Goal: Task Accomplishment & Management: Complete application form

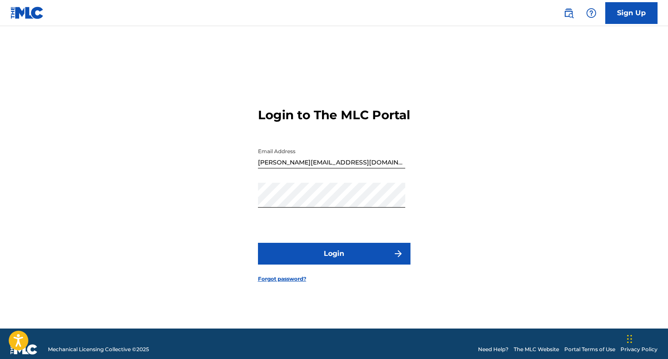
click at [397, 259] on img "submit" at bounding box center [398, 254] width 10 height 10
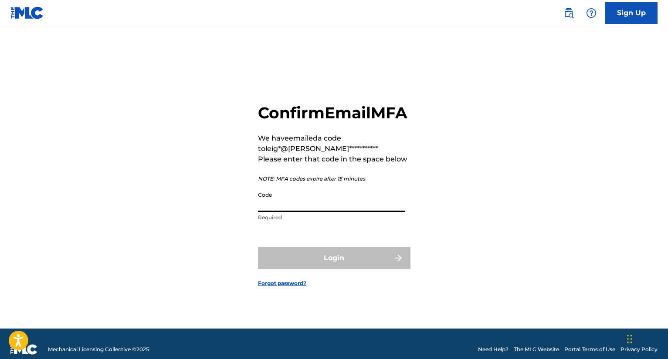
click at [315, 212] on input "Code" at bounding box center [331, 199] width 147 height 25
paste input "400959"
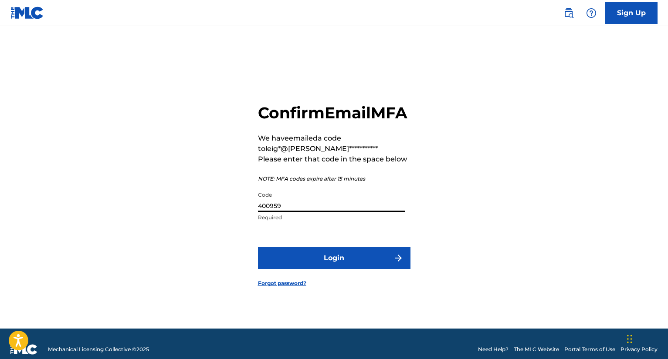
type input "400959"
click at [322, 266] on button "Login" at bounding box center [334, 258] width 152 height 22
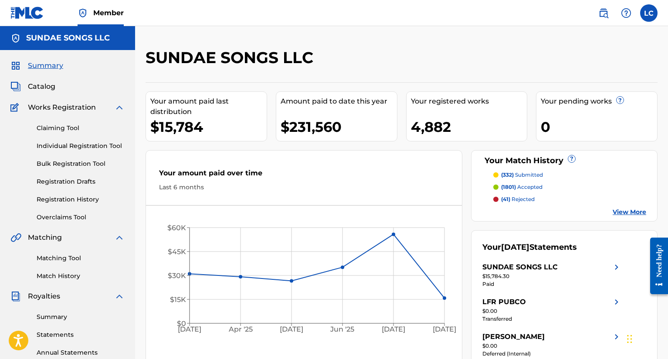
click at [601, 16] on img at bounding box center [603, 13] width 10 height 10
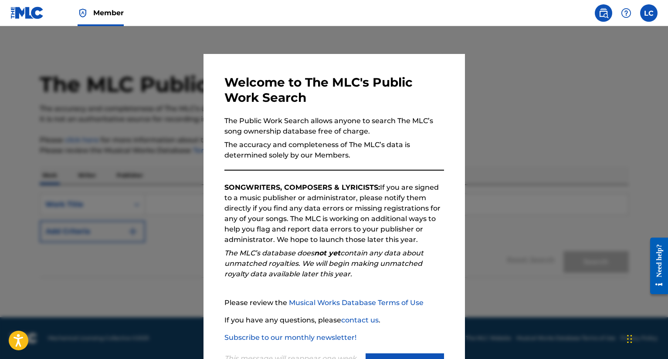
scroll to position [39, 0]
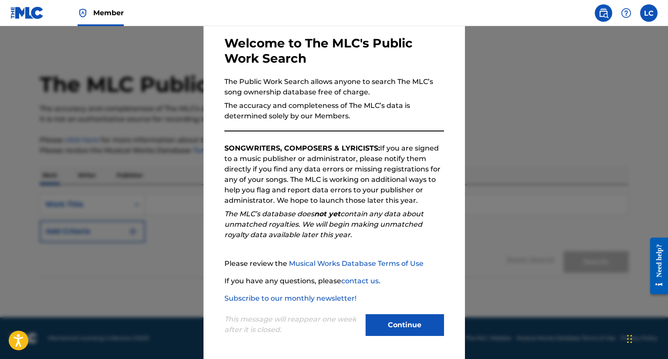
click at [399, 328] on button "Continue" at bounding box center [404, 326] width 78 height 22
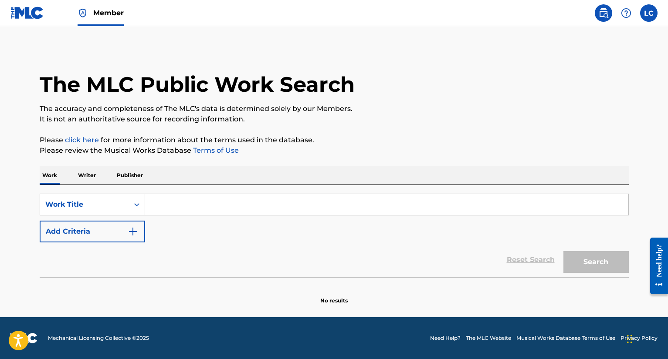
click at [175, 206] on input "Search Form" at bounding box center [386, 204] width 483 height 21
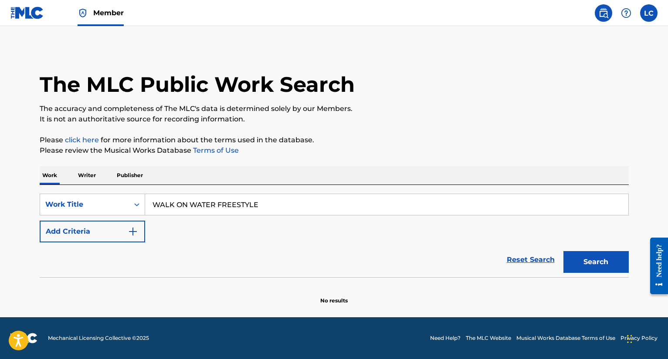
type input "WALK ON WATER FREESTYLE"
click at [563, 251] on button "Search" at bounding box center [595, 262] width 65 height 22
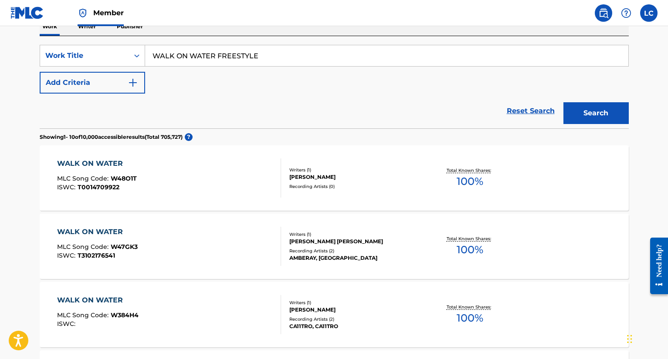
scroll to position [150, 0]
click at [45, 8] on div "Member" at bounding box center [66, 13] width 113 height 26
click at [40, 10] on img at bounding box center [27, 13] width 34 height 13
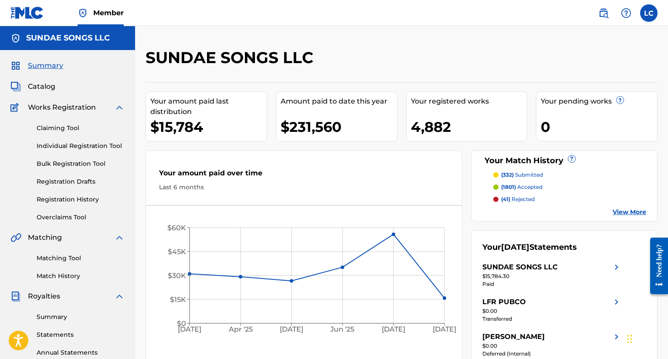
click at [67, 258] on link "Matching Tool" at bounding box center [81, 258] width 88 height 9
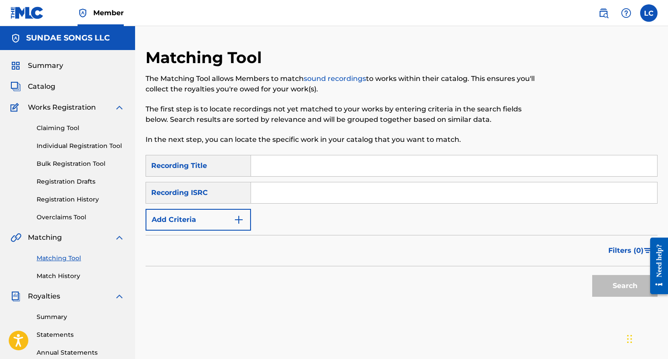
click at [275, 165] on input "Search Form" at bounding box center [454, 166] width 406 height 21
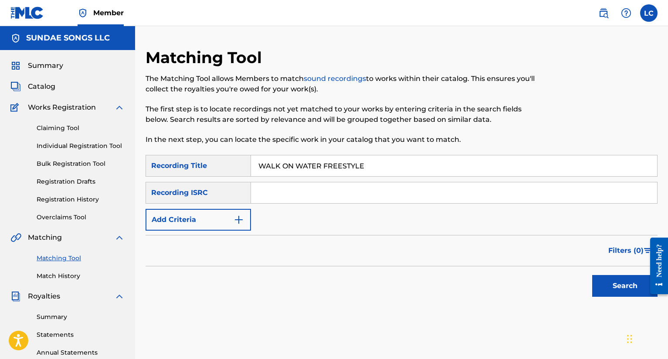
type input "WALK ON WATER FREESTYLE"
click at [187, 230] on button "Add Criteria" at bounding box center [197, 220] width 105 height 22
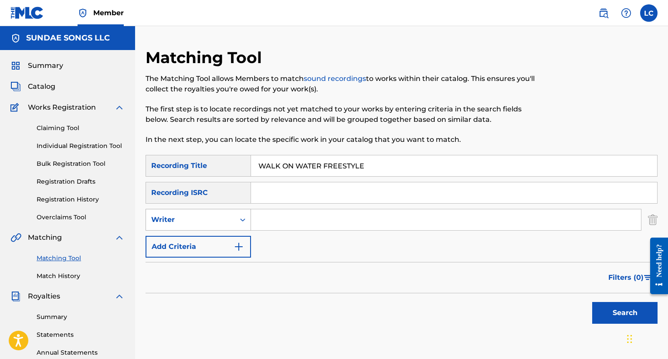
click at [197, 213] on div "Writer" at bounding box center [190, 220] width 89 height 17
click at [199, 244] on div "Recording Artist" at bounding box center [198, 242] width 105 height 22
click at [264, 227] on input "Search Form" at bounding box center [446, 220] width 390 height 21
type input "SCRIM"
click at [592, 302] on button "Search" at bounding box center [624, 313] width 65 height 22
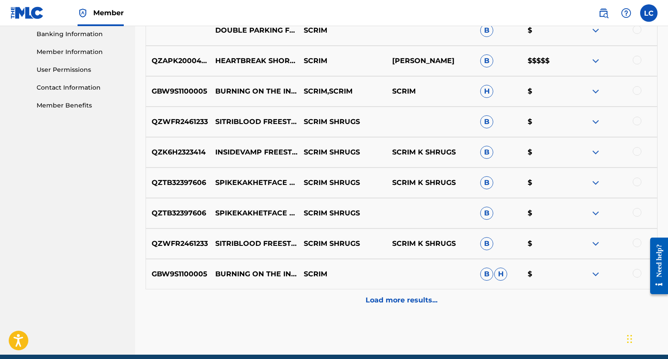
scroll to position [385, 0]
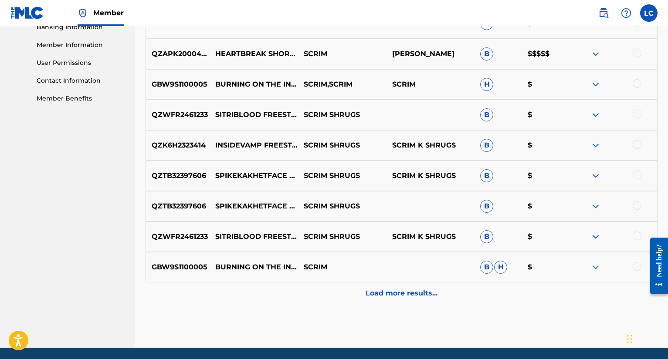
click at [380, 293] on p "Load more results..." at bounding box center [401, 293] width 72 height 10
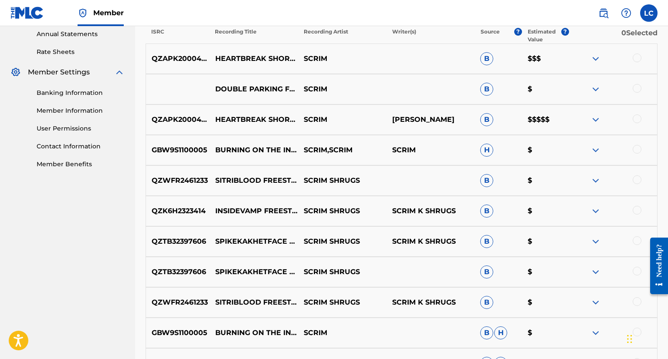
scroll to position [296, 0]
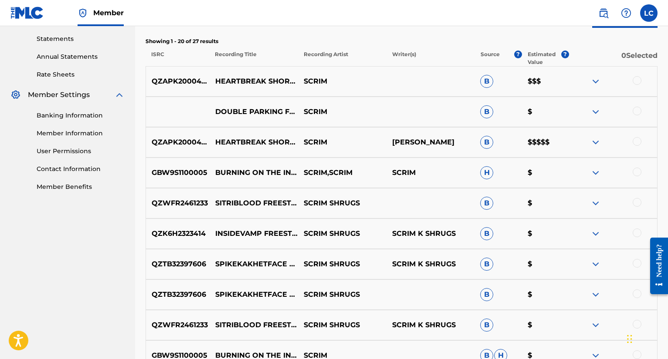
click at [594, 146] on img at bounding box center [595, 142] width 10 height 10
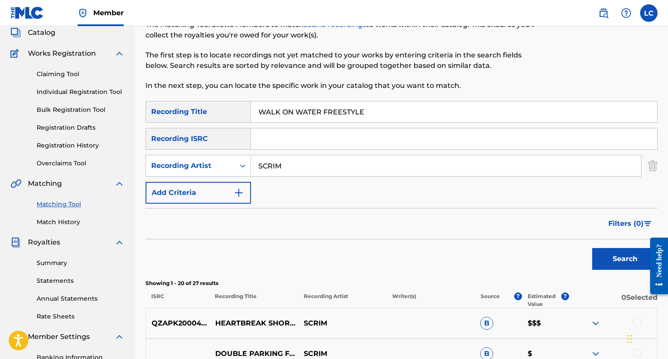
scroll to position [0, 0]
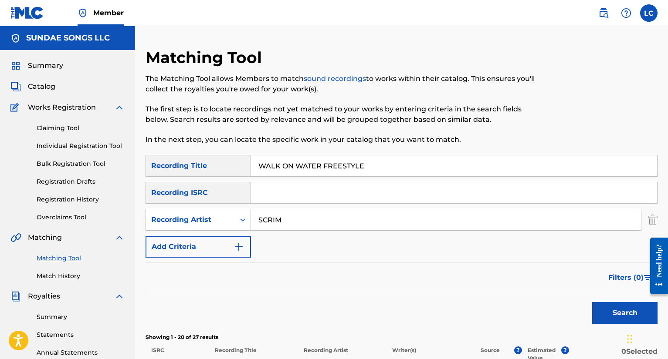
click at [602, 17] on img at bounding box center [603, 13] width 10 height 10
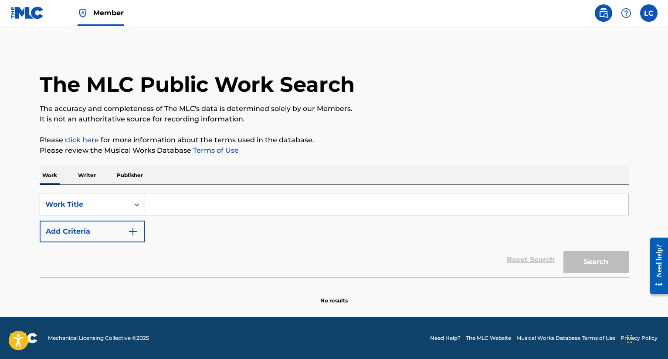
click at [284, 191] on div "SearchWithCriteriaa21ef4e1-97fa-4e06-804a-394224eaa301 Work Title Add Criteria …" at bounding box center [334, 231] width 589 height 92
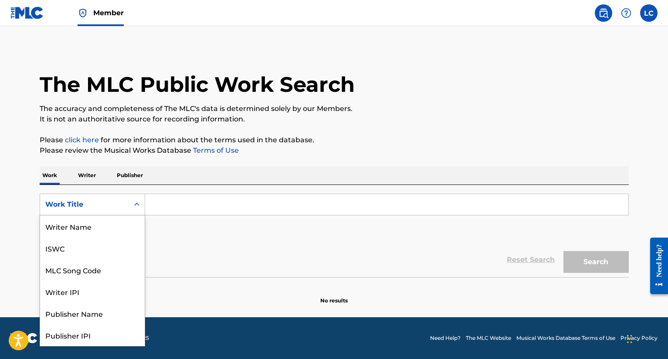
click at [120, 205] on div "Work Title" at bounding box center [84, 205] width 78 height 10
click at [118, 230] on div "Writer Name" at bounding box center [92, 227] width 105 height 22
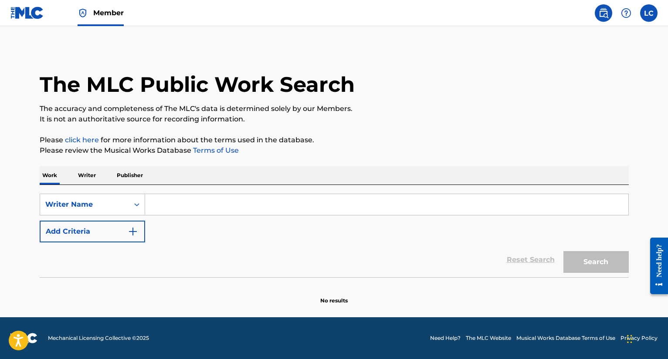
click at [181, 218] on div "SearchWithCriteria3dfc4165-6459-4216-8113-4ae37d1fdd9f Writer Name Add Criteria" at bounding box center [334, 218] width 589 height 49
click at [189, 209] on input "Search Form" at bounding box center [386, 204] width 483 height 21
paste input "[PERSON_NAME]"
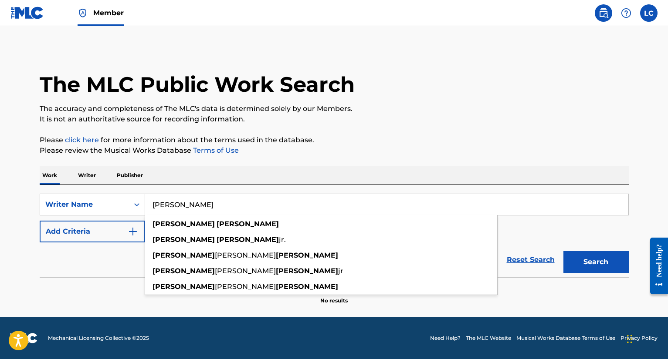
type input "[PERSON_NAME]"
click at [563, 251] on button "Search" at bounding box center [595, 262] width 65 height 22
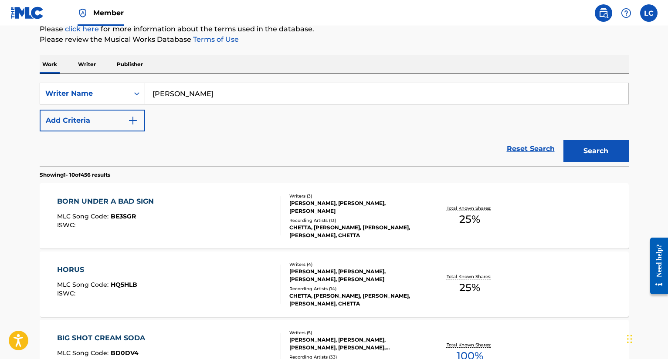
scroll to position [99, 0]
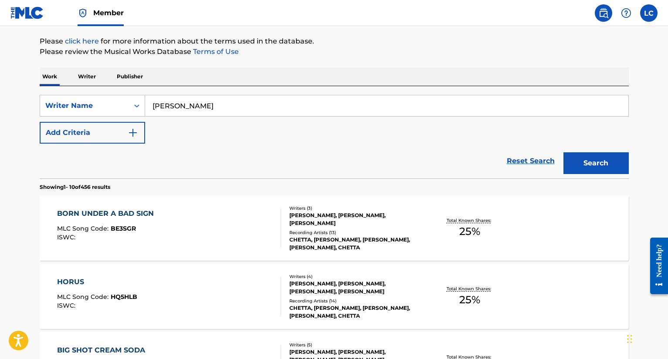
click at [117, 137] on button "Add Criteria" at bounding box center [92, 133] width 105 height 22
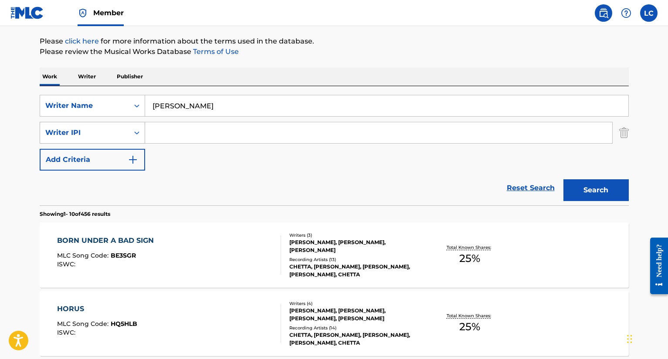
click at [121, 135] on div "Writer IPI" at bounding box center [84, 133] width 78 height 10
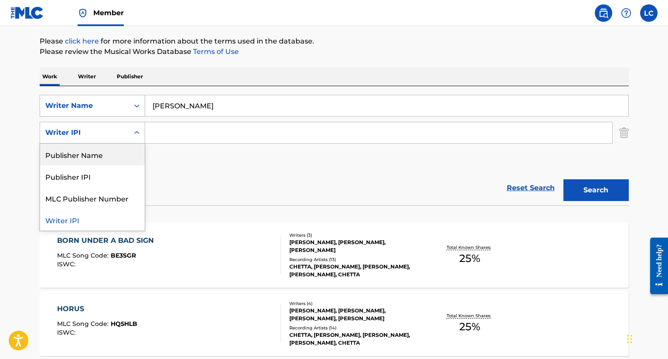
click at [111, 107] on div "Writer Name" at bounding box center [84, 106] width 78 height 10
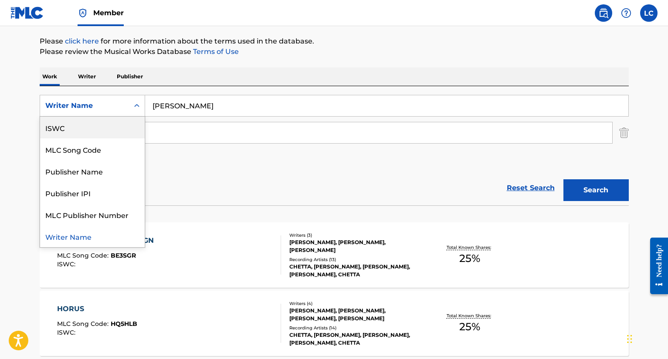
scroll to position [0, 0]
click at [104, 136] on div "Work Title" at bounding box center [92, 128] width 105 height 22
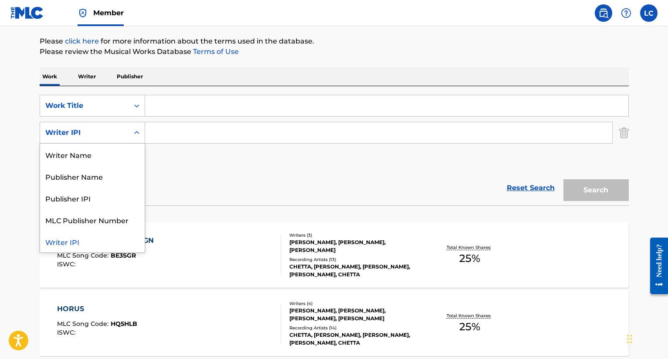
click at [123, 130] on div "Writer IPI" at bounding box center [84, 133] width 78 height 10
click at [113, 154] on div "Writer Name" at bounding box center [92, 155] width 105 height 22
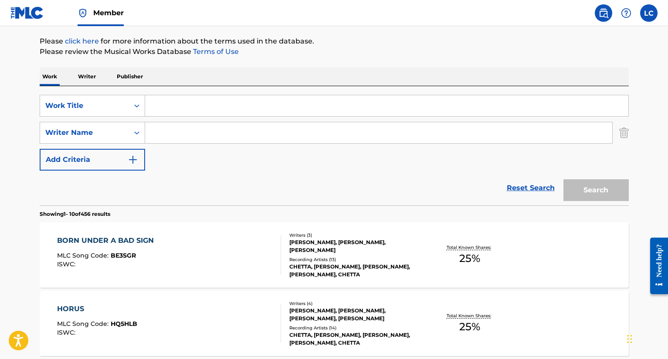
click at [156, 147] on div "SearchWithCriteria2c8c803b-2cec-4900-875d-af4d3e2f0f26 Work Title SearchWithCri…" at bounding box center [334, 133] width 589 height 76
click at [159, 139] on input "Search Form" at bounding box center [378, 132] width 467 height 21
click at [199, 144] on div "SearchWithCriteria2c8c803b-2cec-4900-875d-af4d3e2f0f26 Work Title SearchWithCri…" at bounding box center [334, 133] width 589 height 76
click at [200, 136] on input "Search Form" at bounding box center [378, 132] width 467 height 21
paste input "[PERSON_NAME]"
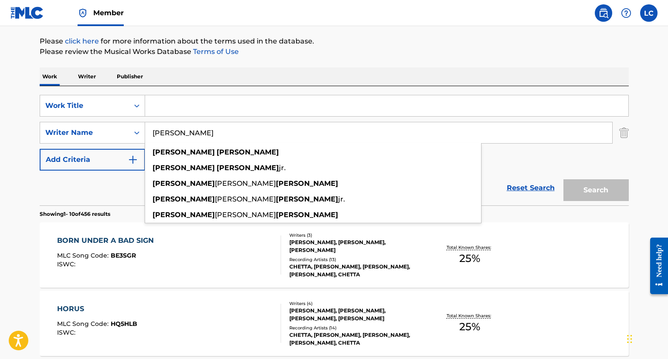
type input "[PERSON_NAME]"
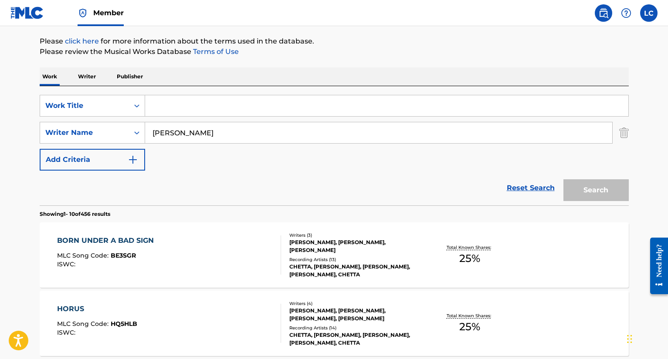
click at [200, 110] on input "Search Form" at bounding box center [386, 105] width 483 height 21
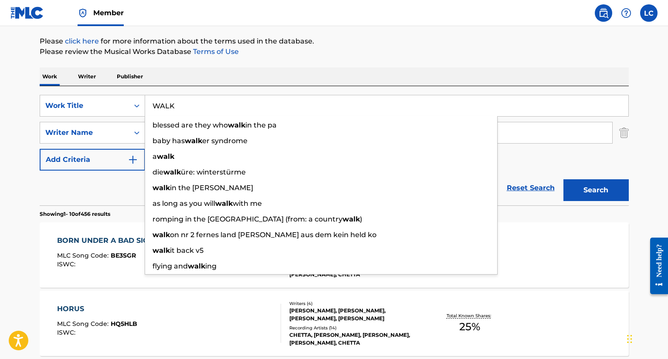
type input "WALK"
click at [563, 179] on button "Search" at bounding box center [595, 190] width 65 height 22
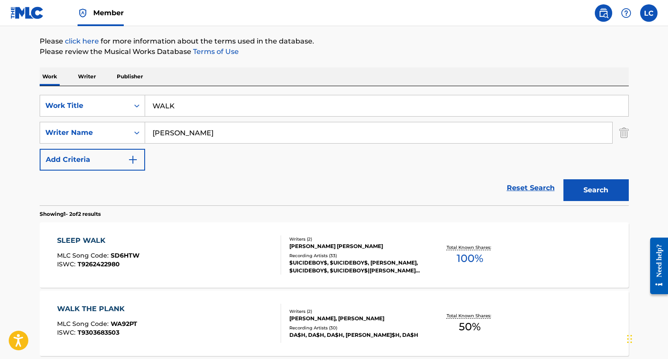
scroll to position [183, 0]
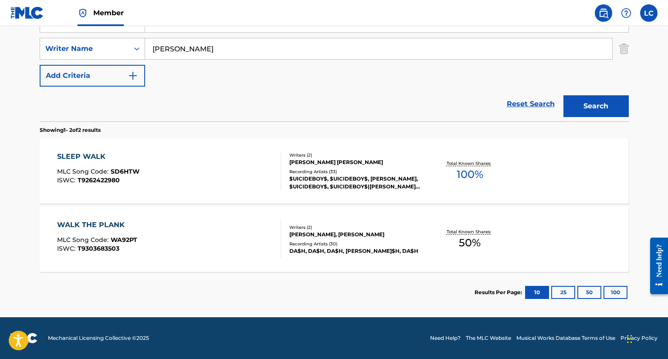
click at [337, 173] on div "Recording Artists ( 33 )" at bounding box center [355, 172] width 132 height 7
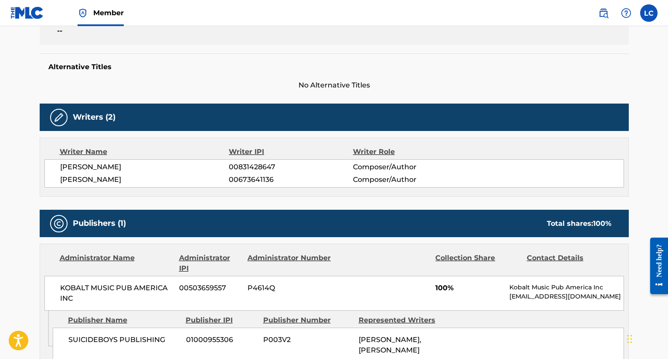
scroll to position [223, 0]
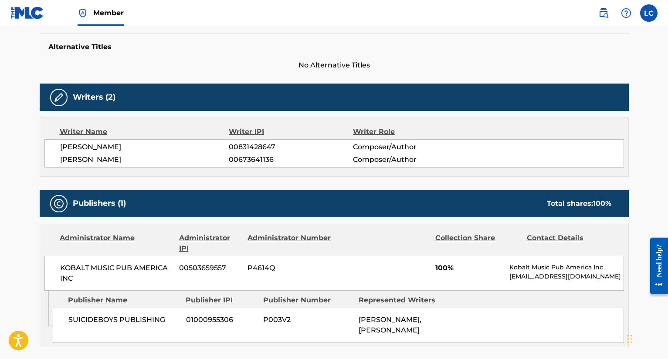
click at [111, 19] on link "Member" at bounding box center [101, 13] width 46 height 26
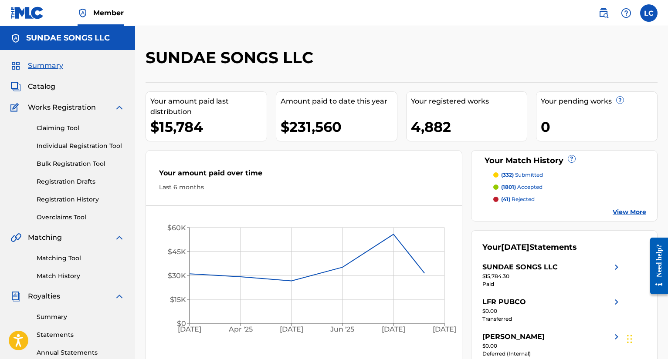
click at [69, 142] on link "Individual Registration Tool" at bounding box center [81, 146] width 88 height 9
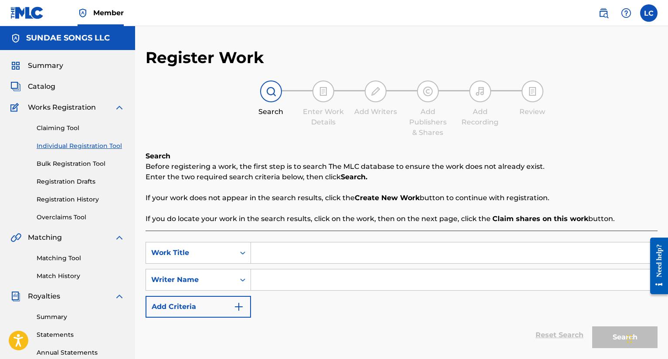
click at [297, 252] on input "Search Form" at bounding box center [454, 253] width 406 height 21
type input "WALK ON WATER FREESTYLE"
paste input "[PERSON_NAME]"
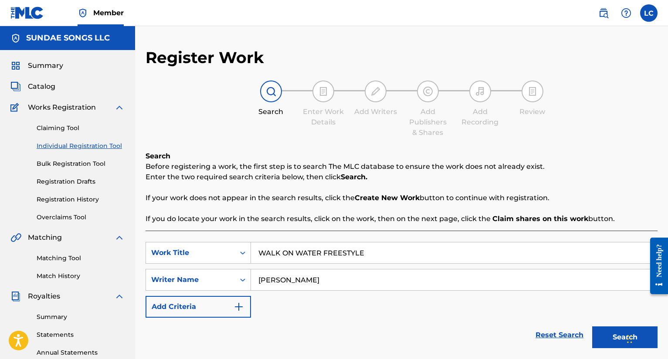
type input "[PERSON_NAME]"
click at [592, 327] on button "Search" at bounding box center [624, 338] width 65 height 22
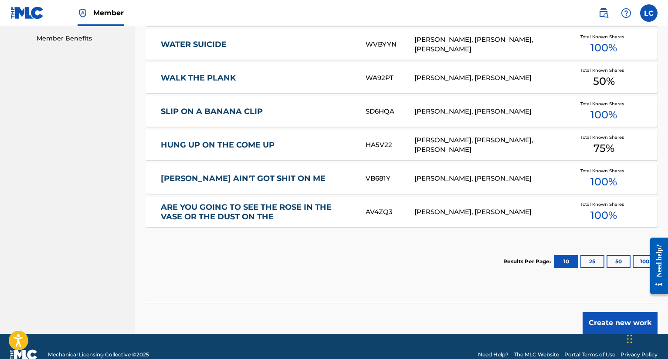
scroll to position [461, 0]
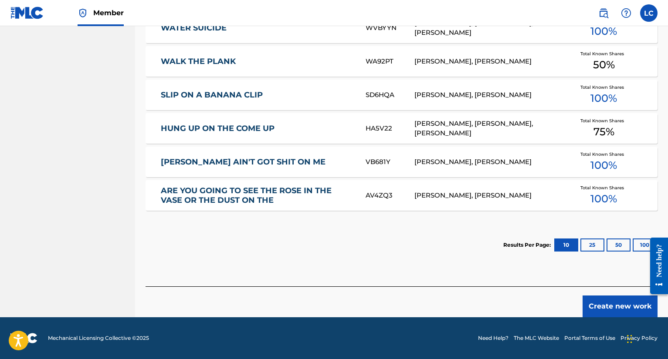
click at [620, 304] on button "Create new work" at bounding box center [619, 307] width 75 height 22
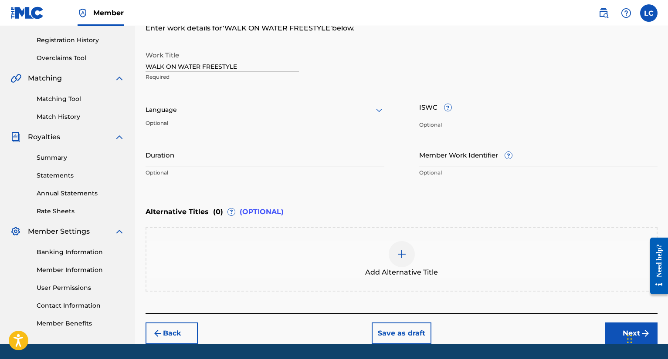
scroll to position [186, 0]
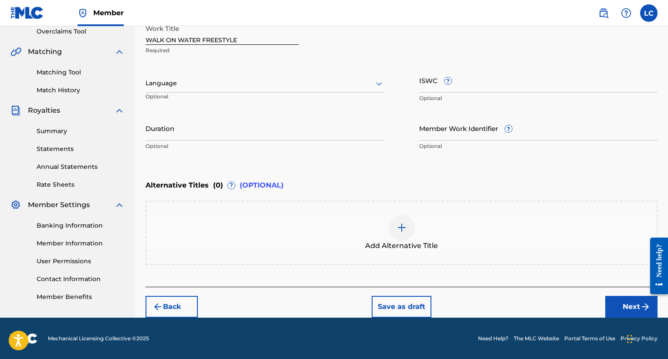
click at [615, 307] on button "Next" at bounding box center [631, 307] width 52 height 22
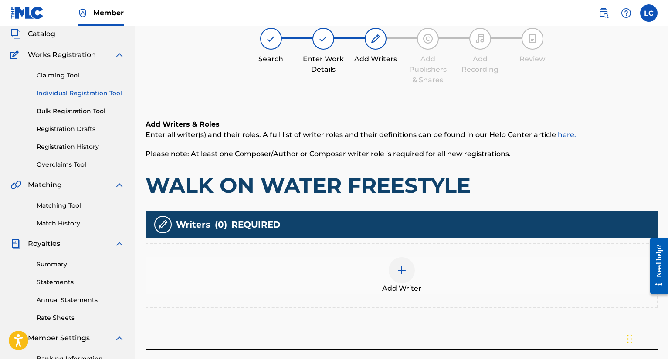
scroll to position [39, 0]
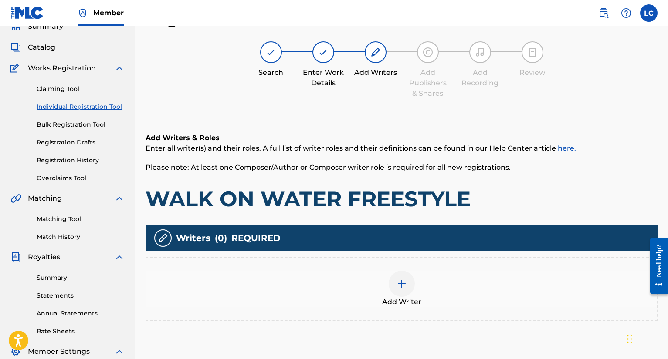
click at [388, 261] on div "Add Writer" at bounding box center [401, 289] width 512 height 64
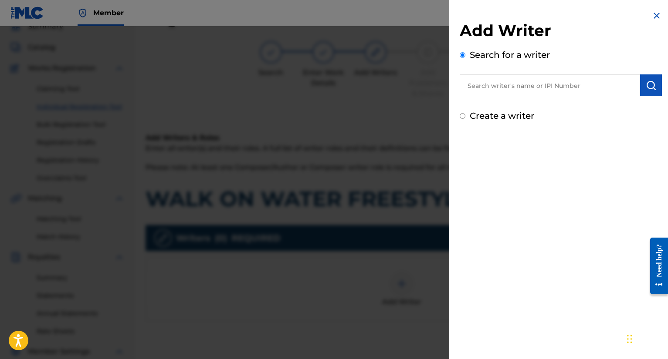
click at [543, 86] on input "text" at bounding box center [550, 85] width 180 height 22
paste input "673641136"
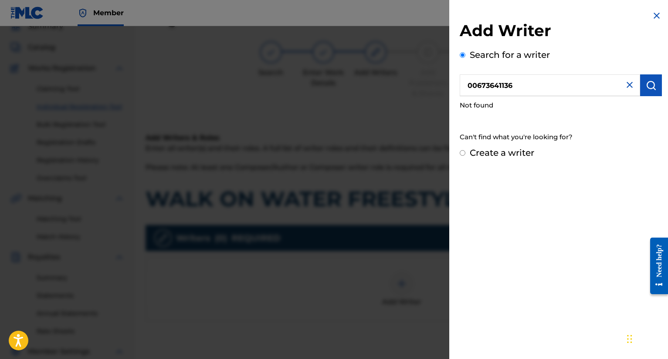
type input "00673641136"
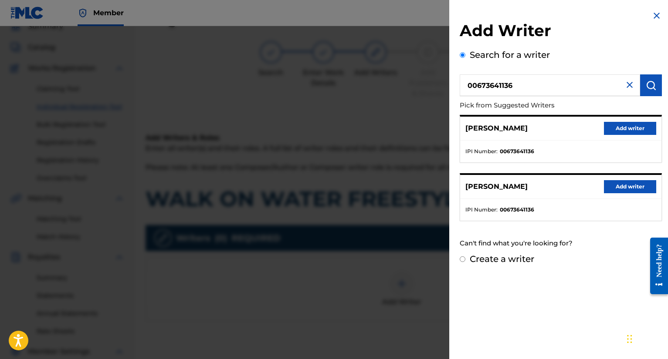
click at [612, 125] on button "Add writer" at bounding box center [630, 128] width 52 height 13
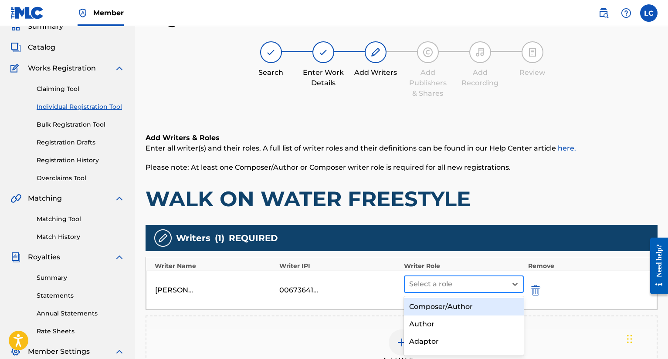
click at [442, 279] on div at bounding box center [455, 284] width 93 height 12
click at [441, 302] on div "Composer/Author" at bounding box center [464, 306] width 120 height 17
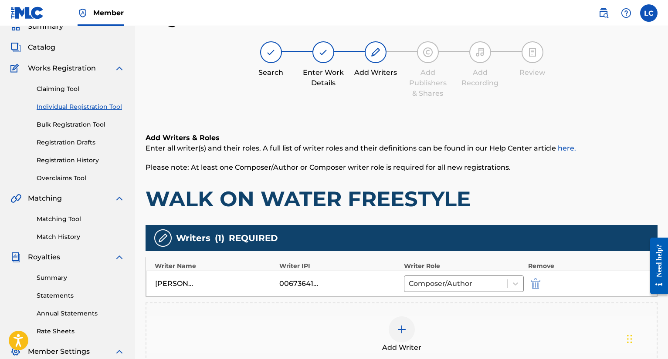
click at [438, 314] on div "Add Writer" at bounding box center [401, 335] width 512 height 64
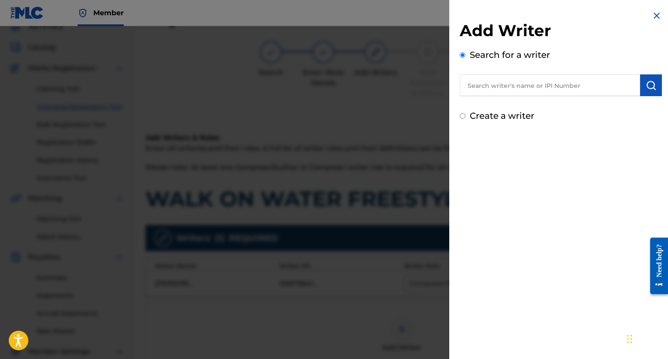
click at [534, 96] on input "text" at bounding box center [550, 85] width 180 height 22
click at [535, 90] on input "text" at bounding box center [550, 85] width 180 height 22
click at [532, 91] on input "text" at bounding box center [550, 85] width 180 height 22
type input "B"
type input "N"
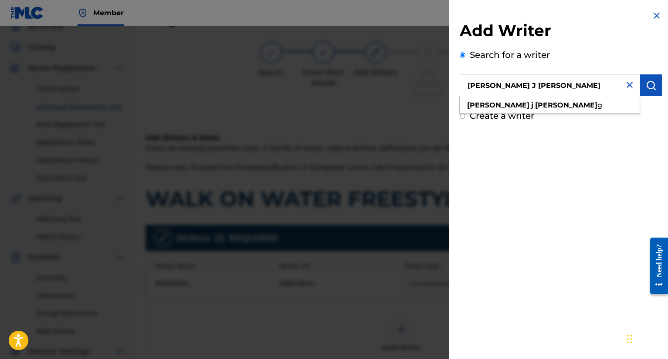
type input "[PERSON_NAME] J [PERSON_NAME]"
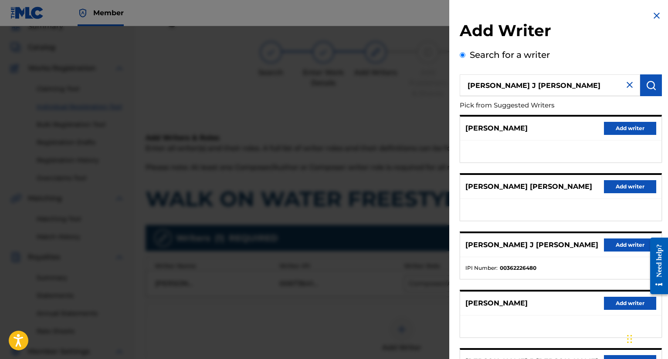
click at [626, 244] on button "Add writer" at bounding box center [630, 245] width 52 height 13
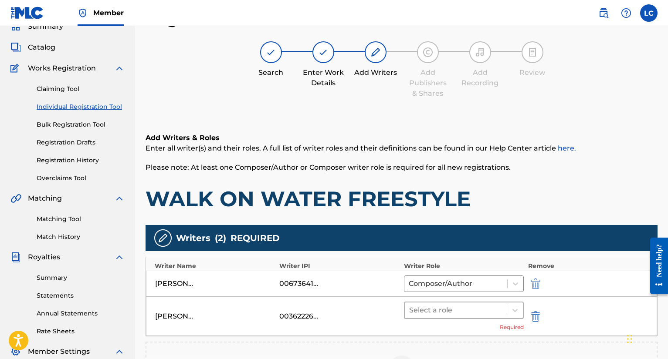
click at [469, 314] on div at bounding box center [455, 310] width 93 height 12
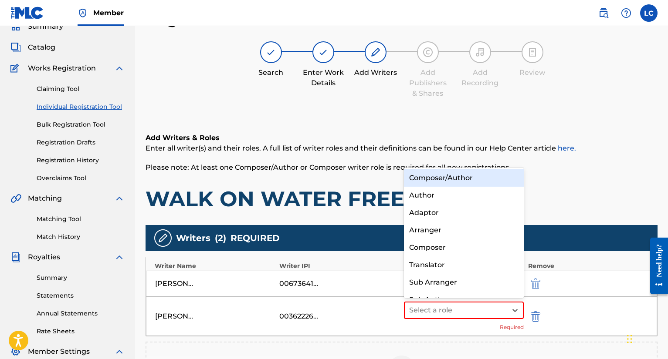
click at [486, 186] on div "Composer/Author" at bounding box center [464, 177] width 120 height 17
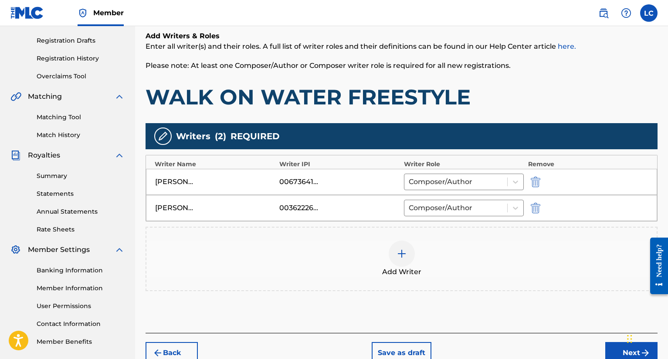
scroll to position [188, 0]
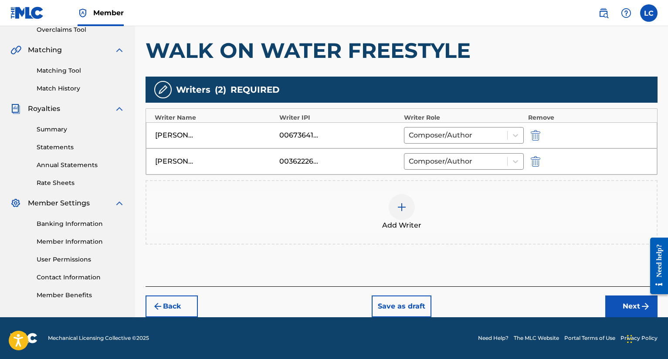
click at [618, 301] on button "Next" at bounding box center [631, 307] width 52 height 22
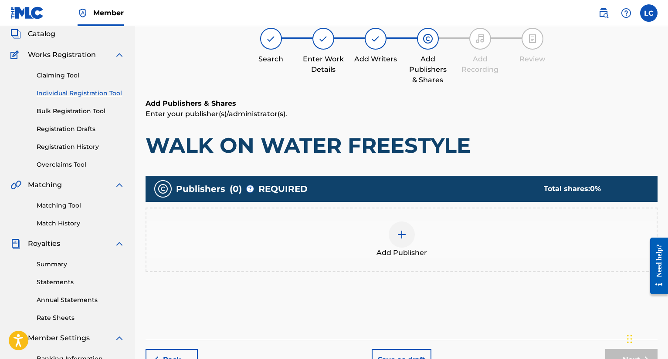
scroll to position [39, 0]
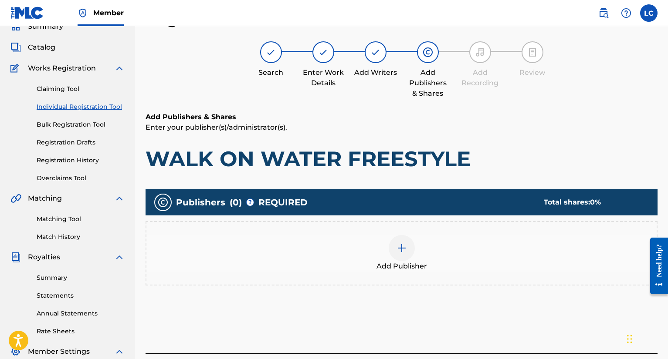
click at [449, 242] on div "Add Publisher" at bounding box center [401, 253] width 510 height 37
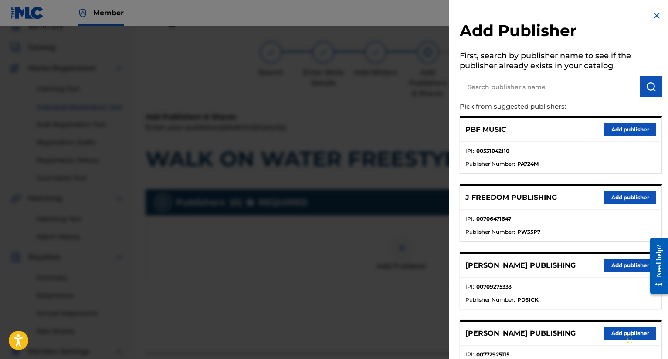
click at [548, 88] on input "text" at bounding box center [550, 87] width 180 height 22
type input "BANA"
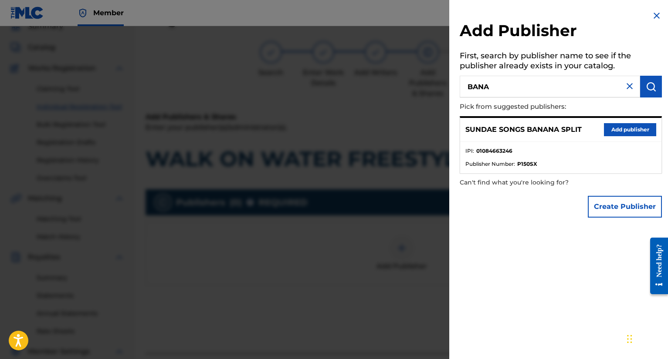
click at [620, 127] on button "Add publisher" at bounding box center [630, 129] width 52 height 13
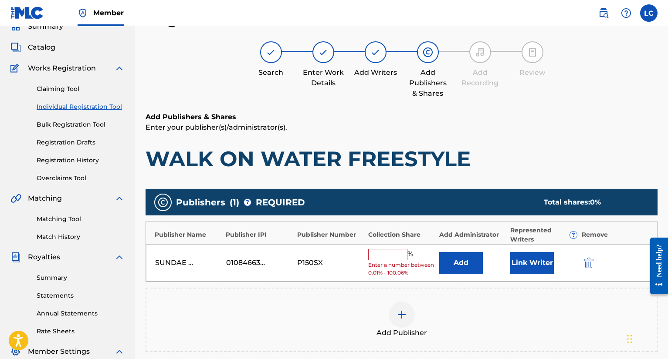
click at [395, 258] on input "text" at bounding box center [387, 254] width 39 height 11
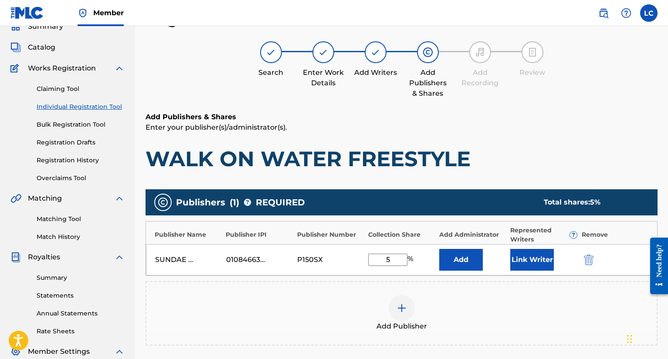
type input "5"
click at [471, 262] on button "Add" at bounding box center [461, 260] width 44 height 22
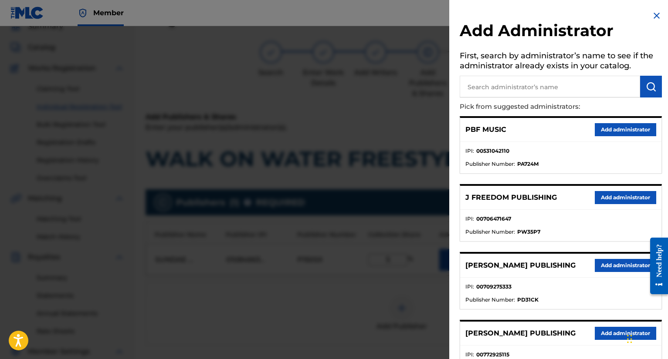
click at [378, 250] on div at bounding box center [334, 205] width 668 height 359
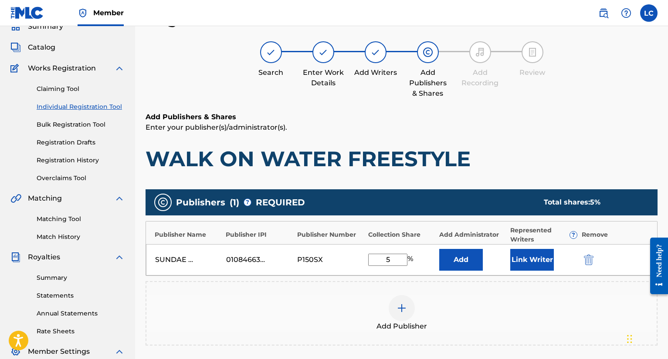
click at [525, 258] on button "Link Writer" at bounding box center [532, 260] width 44 height 22
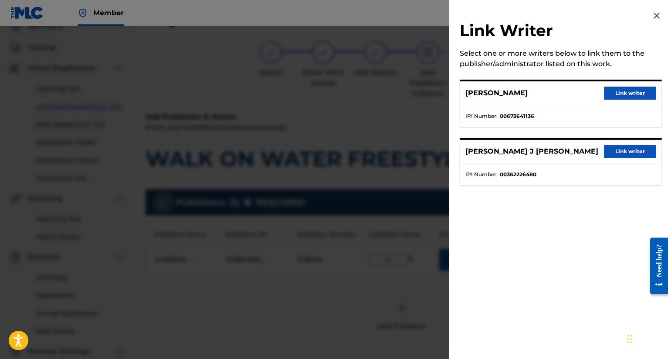
click at [615, 156] on button "Link writer" at bounding box center [630, 151] width 52 height 13
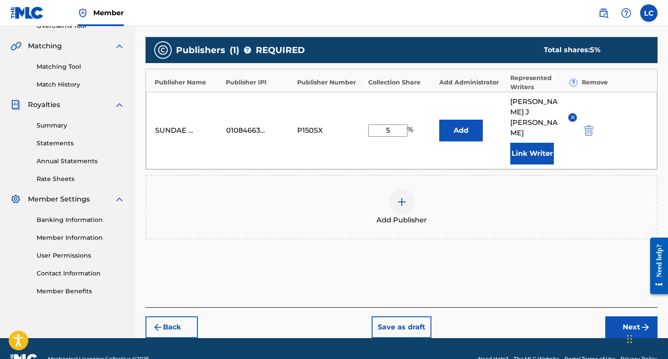
click at [622, 317] on button "Next" at bounding box center [631, 328] width 52 height 22
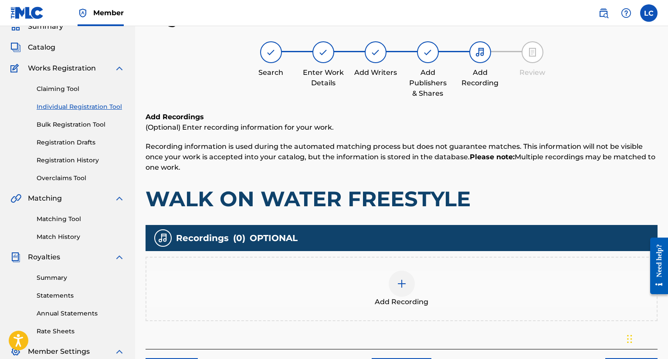
click at [439, 304] on div "Add Recording" at bounding box center [401, 289] width 510 height 37
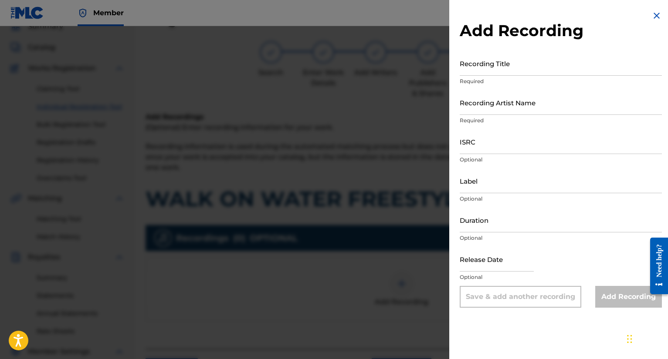
click at [490, 149] on input "ISRC" at bounding box center [561, 141] width 202 height 25
paste input "QZAPK2000686"
type input "QZAPK2000686"
click at [497, 69] on input "Recording Title" at bounding box center [561, 63] width 202 height 25
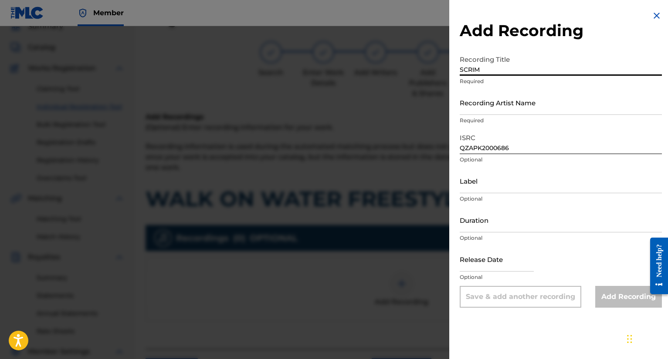
type input "SCRIM"
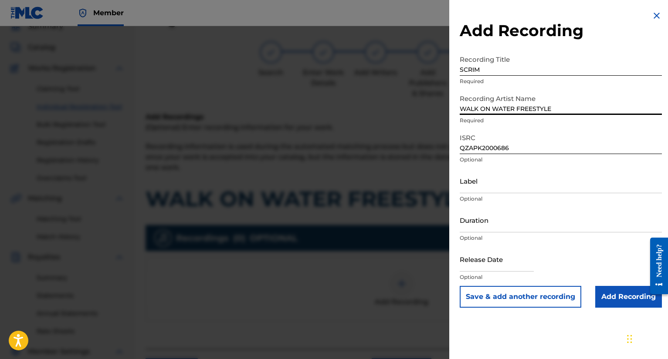
type input "WALK ON WATER FREESTYLE"
click at [611, 295] on input "Add Recording" at bounding box center [628, 297] width 67 height 22
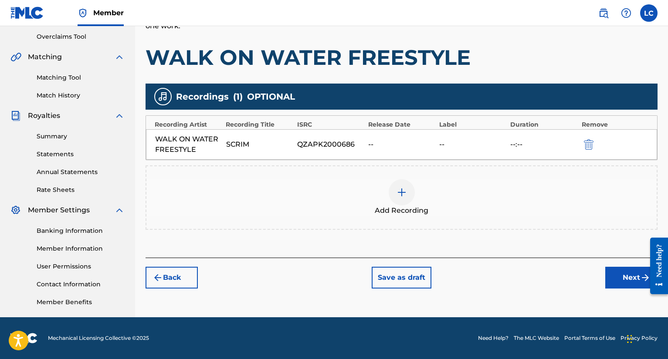
click at [611, 274] on button "Next" at bounding box center [631, 278] width 52 height 22
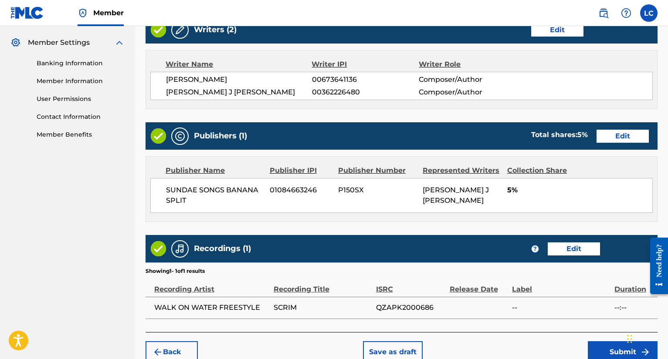
scroll to position [393, 0]
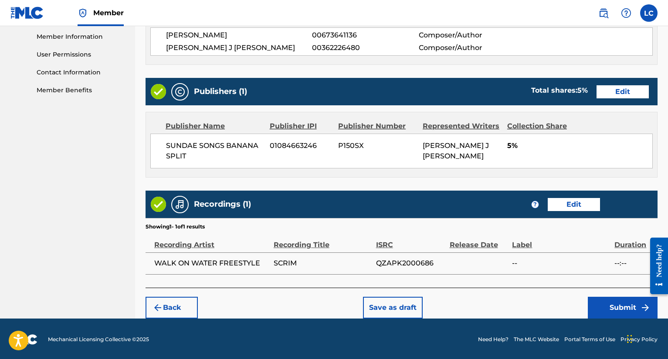
click at [597, 303] on button "Submit" at bounding box center [623, 308] width 70 height 22
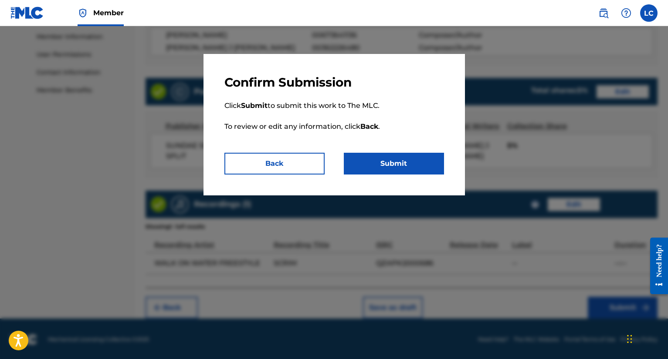
click at [426, 169] on button "Submit" at bounding box center [394, 164] width 100 height 22
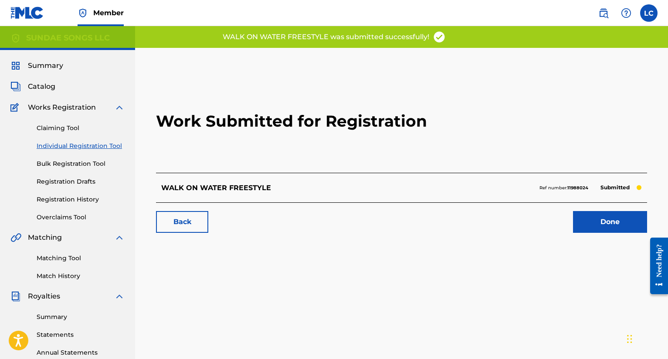
click at [583, 188] on strong "11988024" at bounding box center [577, 188] width 21 height 6
copy strong "11988024"
